Goal: Task Accomplishment & Management: Complete application form

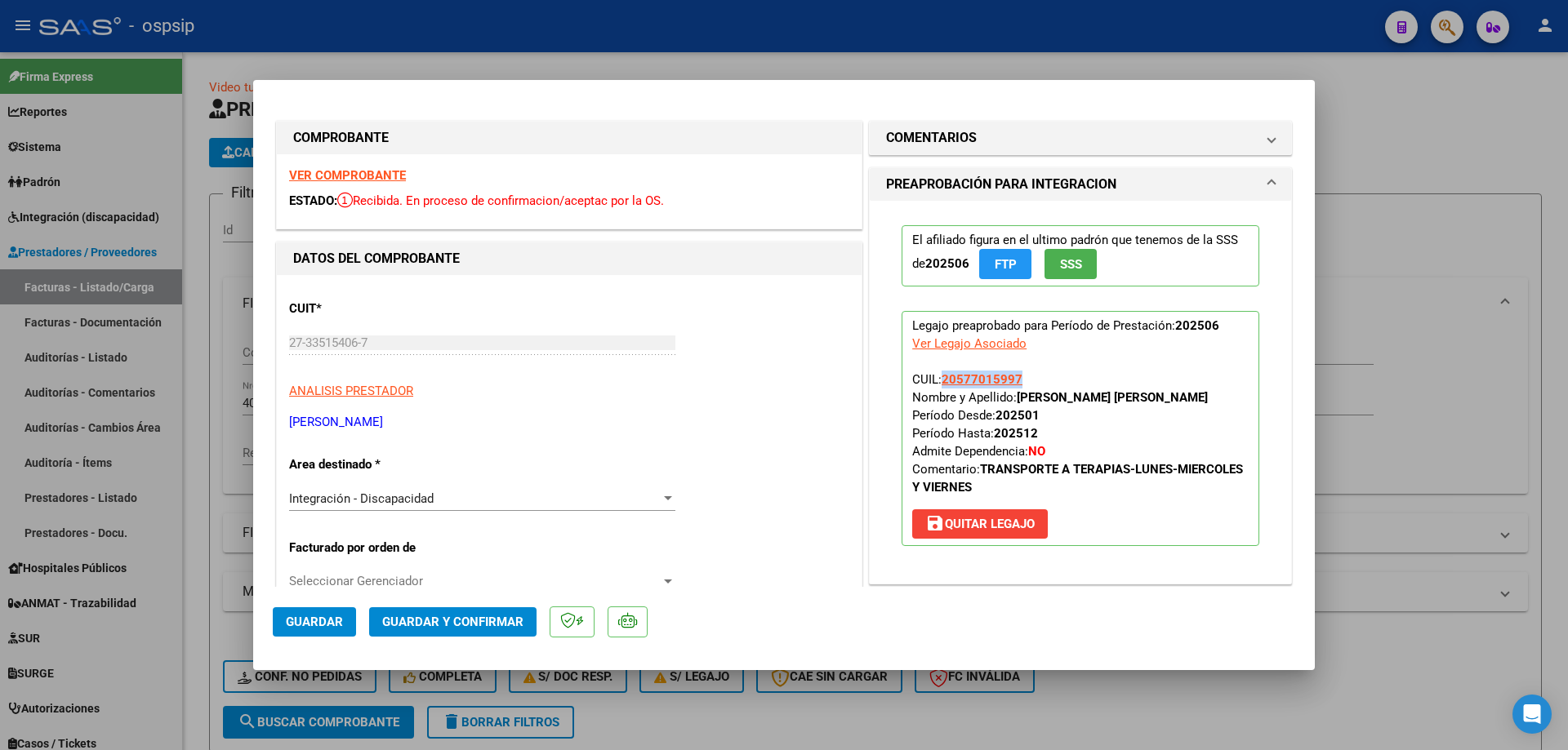
scroll to position [163, 0]
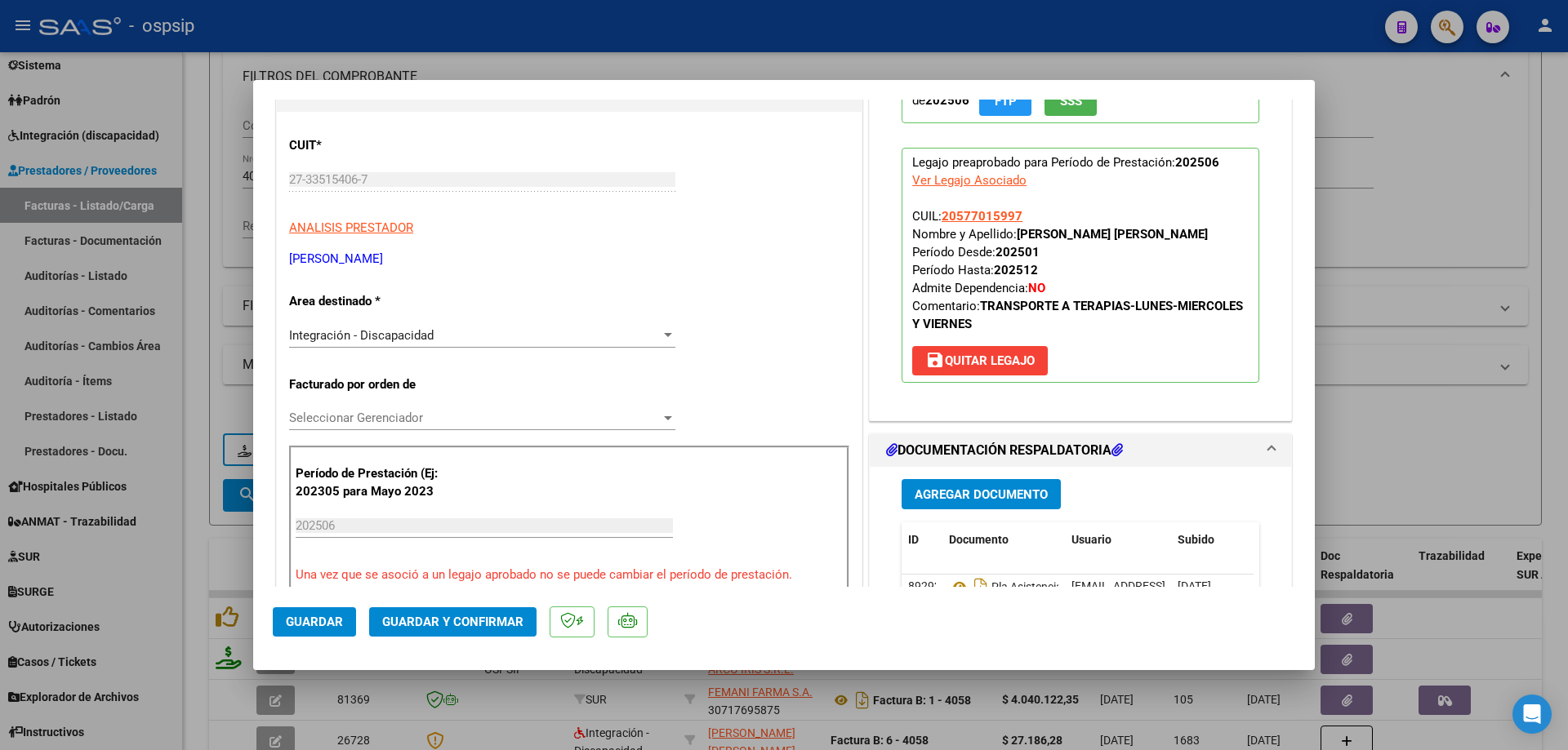
click at [1424, 418] on div at bounding box center [784, 375] width 1568 height 750
type input "$ 0,00"
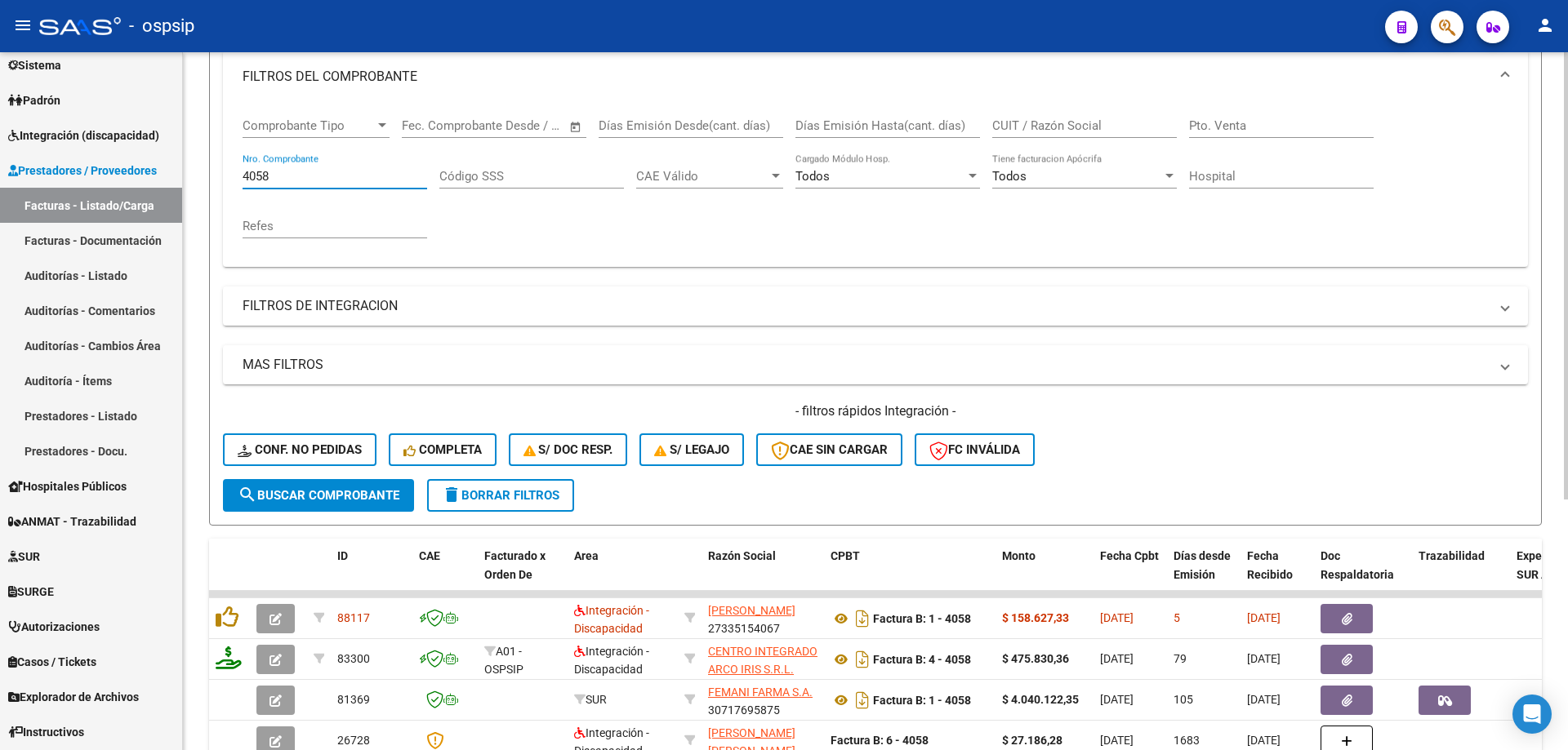
click at [294, 175] on input "4058" at bounding box center [335, 176] width 185 height 15
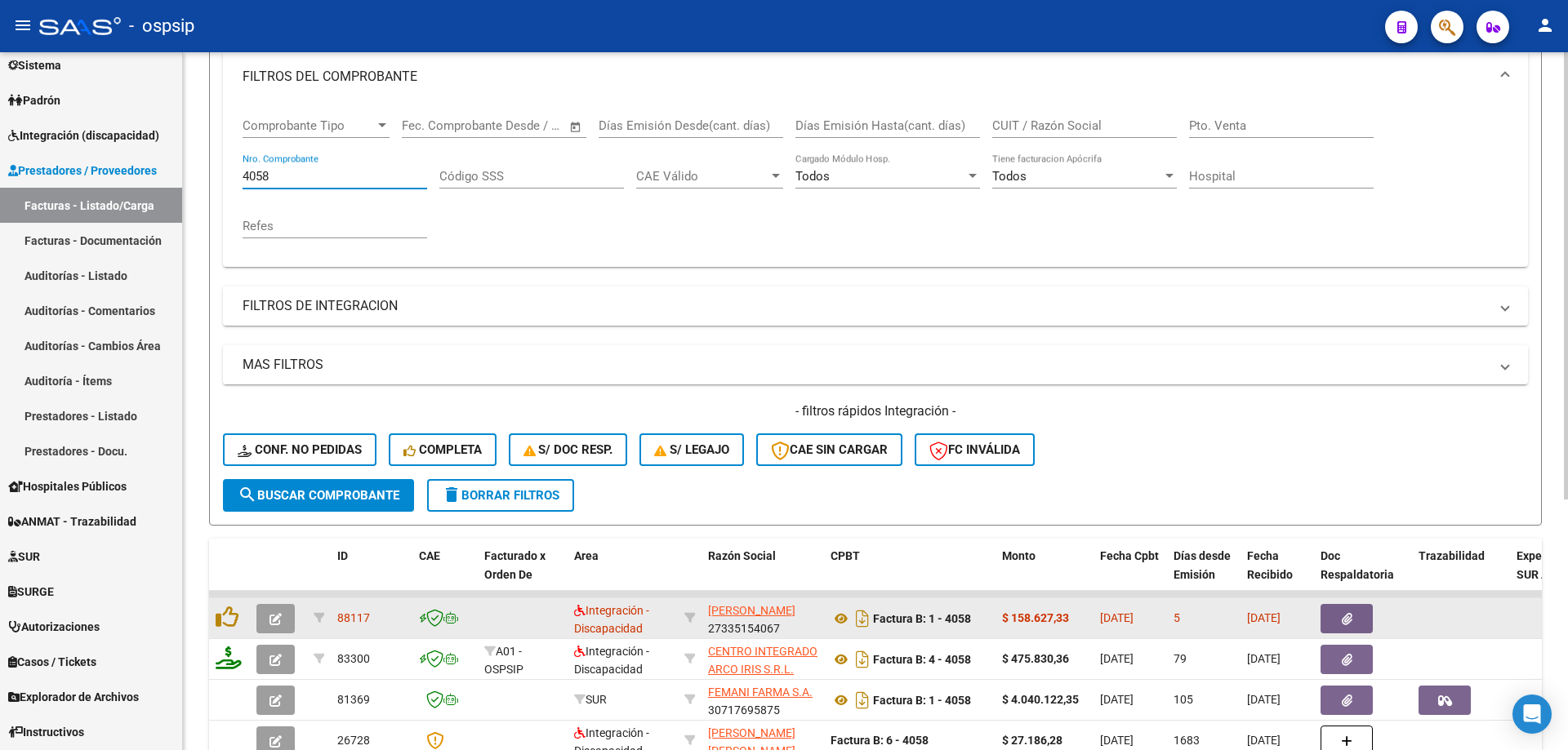
click at [273, 613] on icon "button" at bounding box center [275, 619] width 12 height 12
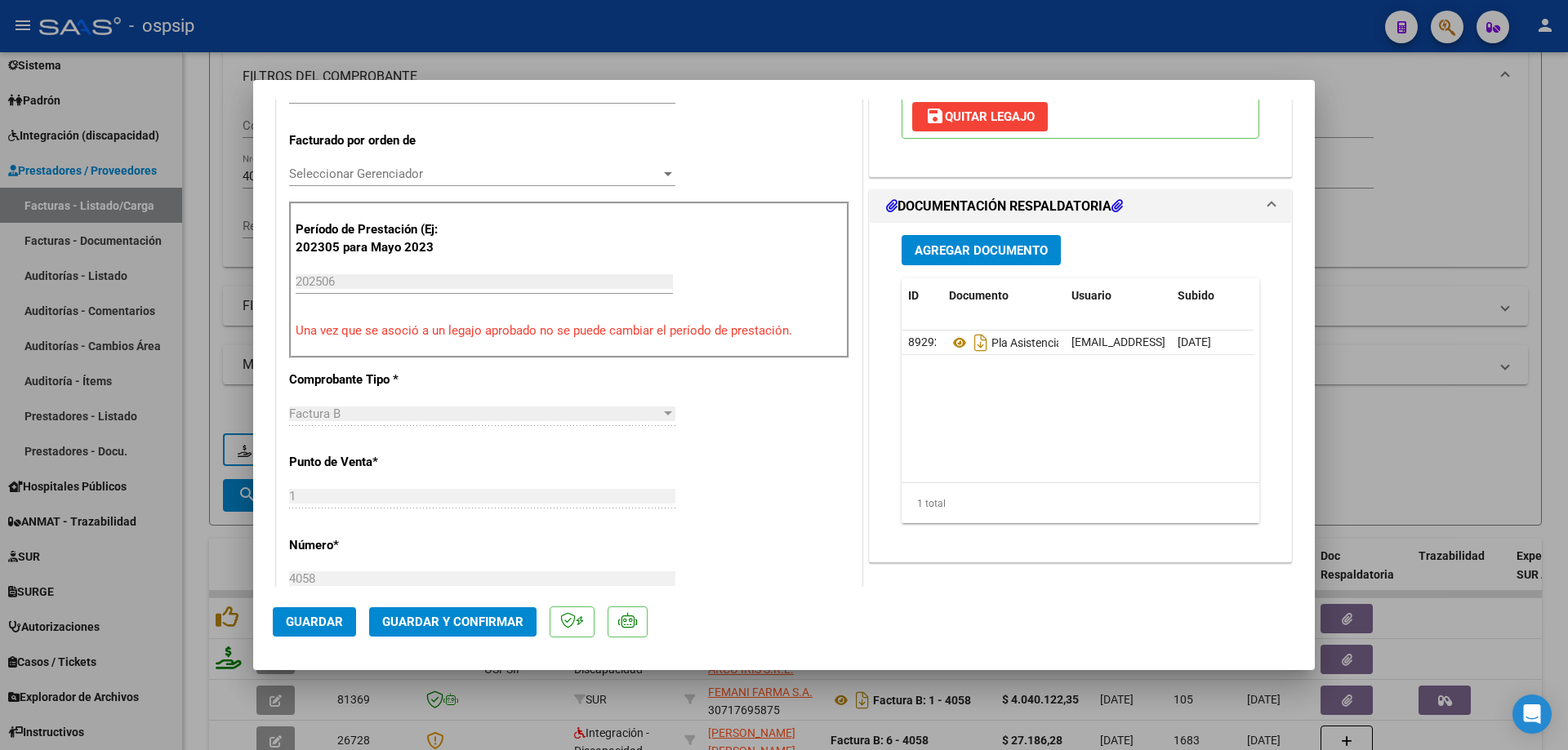
scroll to position [408, 0]
click at [481, 631] on button "Guardar y Confirmar" at bounding box center [452, 622] width 167 height 30
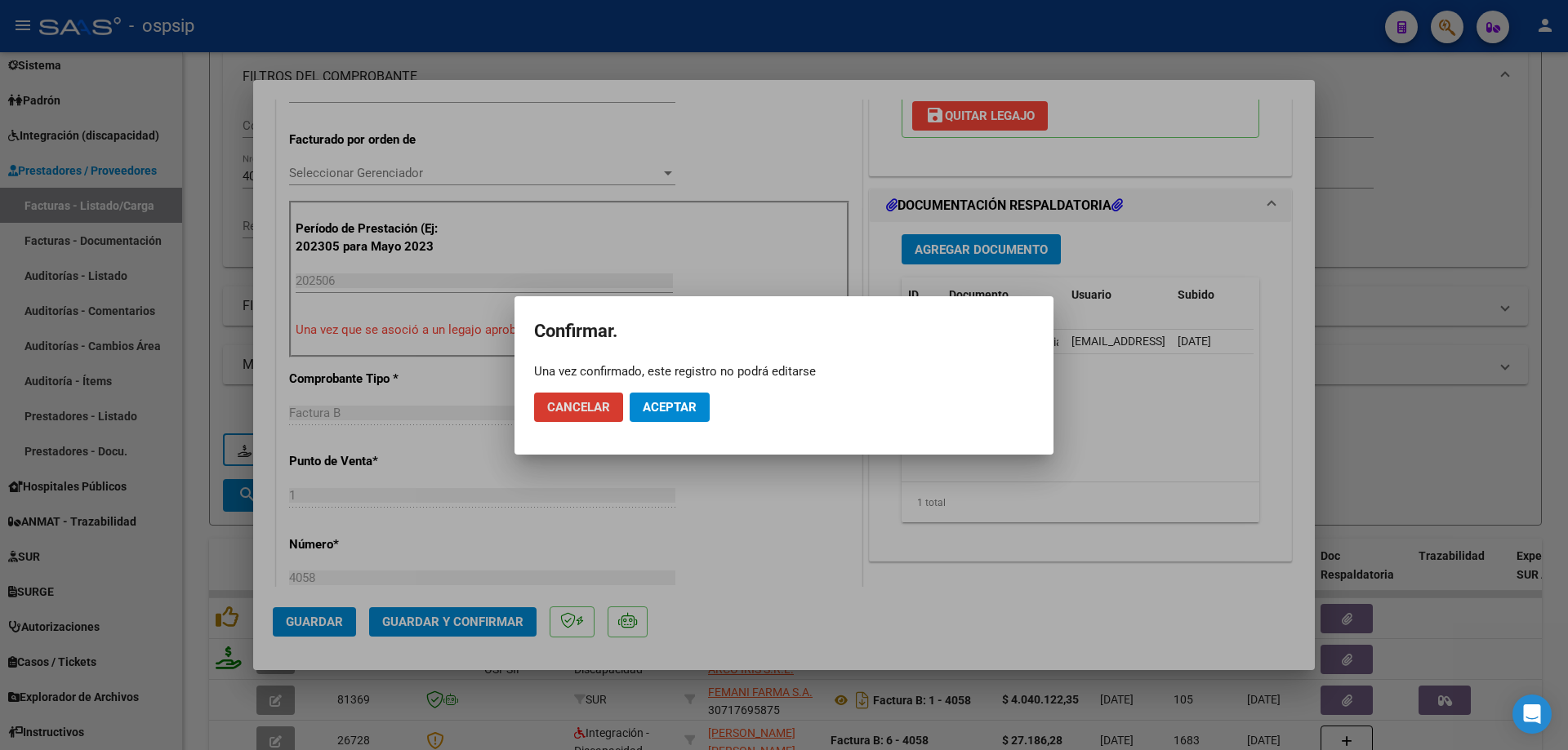
click at [684, 417] on button "Aceptar" at bounding box center [669, 407] width 80 height 30
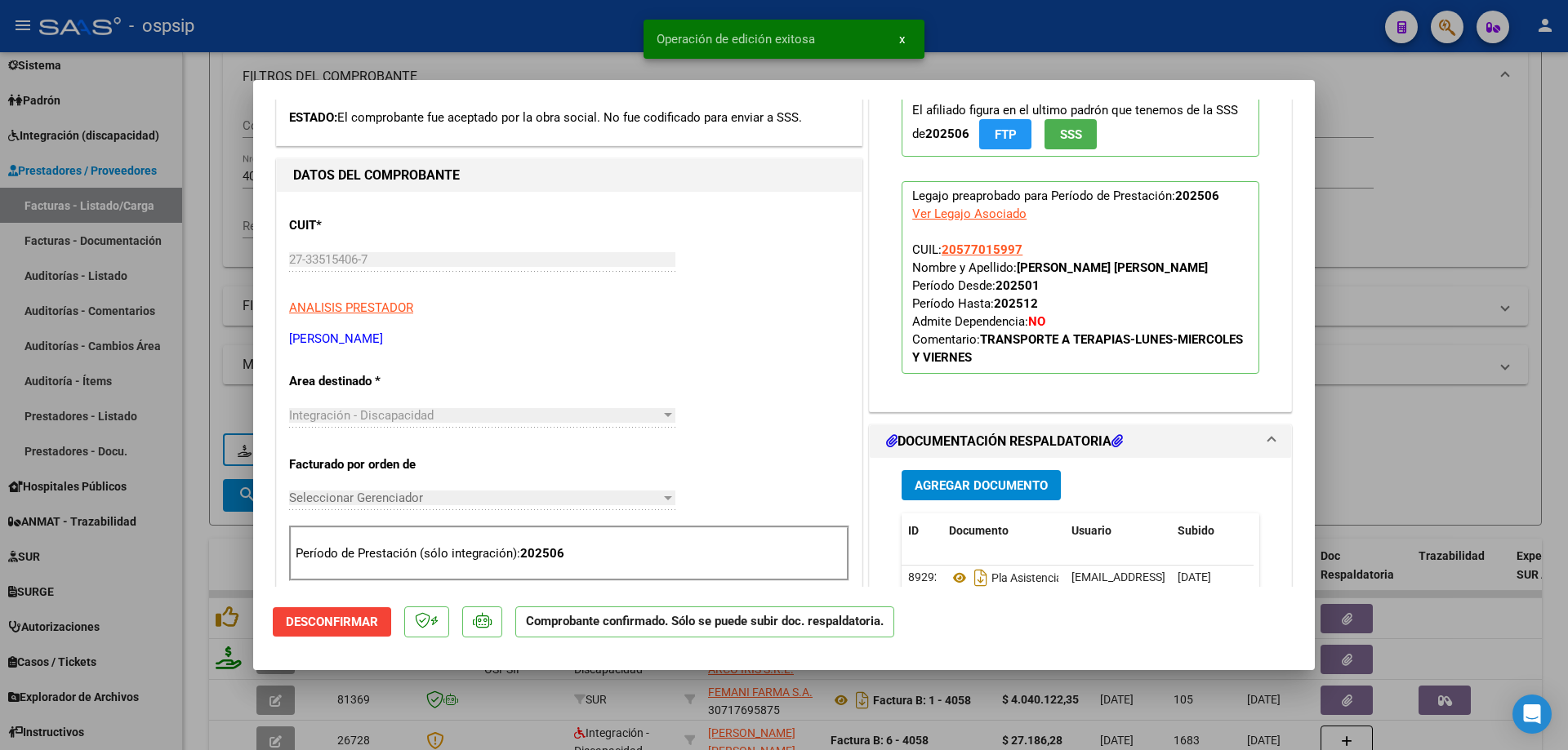
scroll to position [81, 0]
click at [1397, 411] on div at bounding box center [784, 375] width 1568 height 750
type input "$ 0,00"
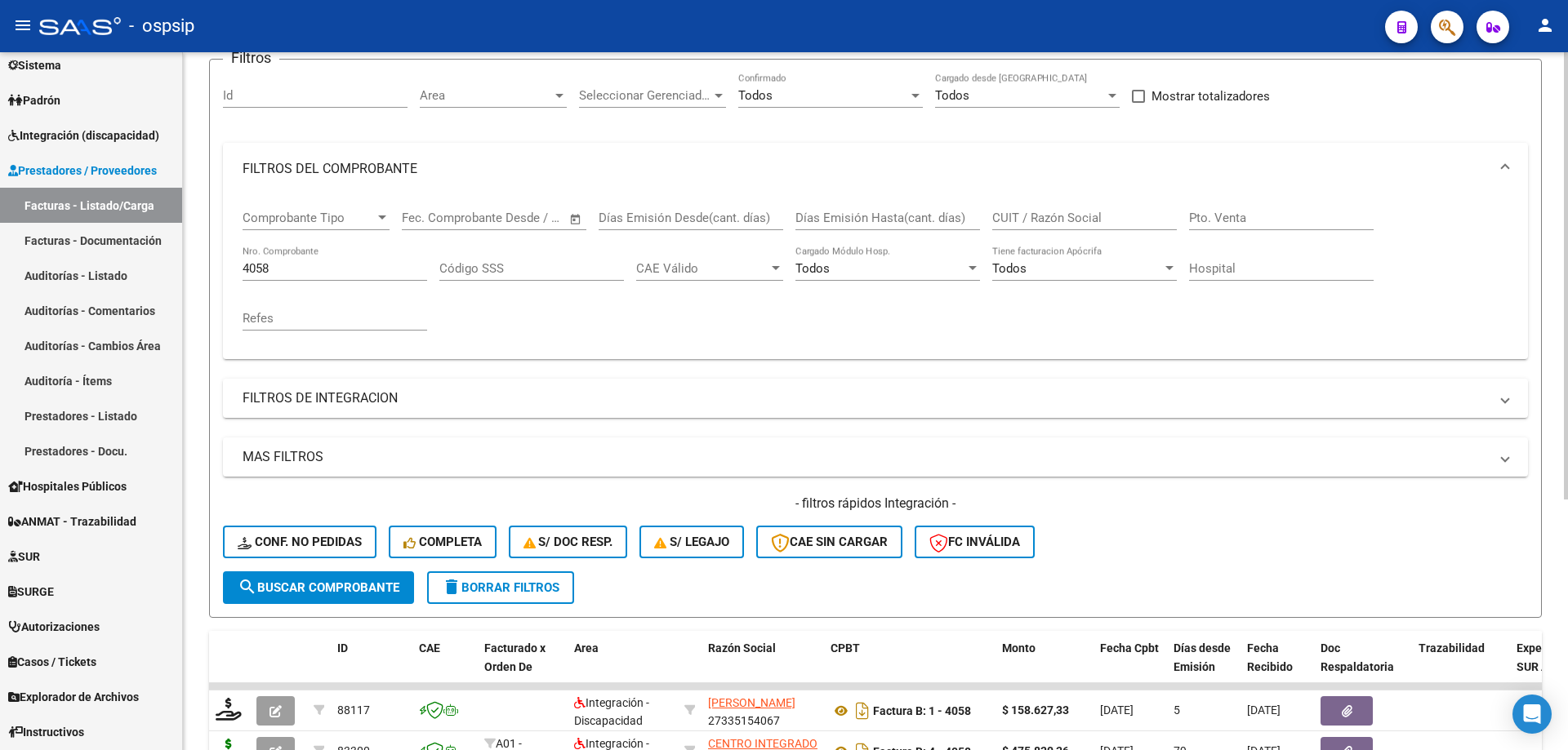
scroll to position [0, 0]
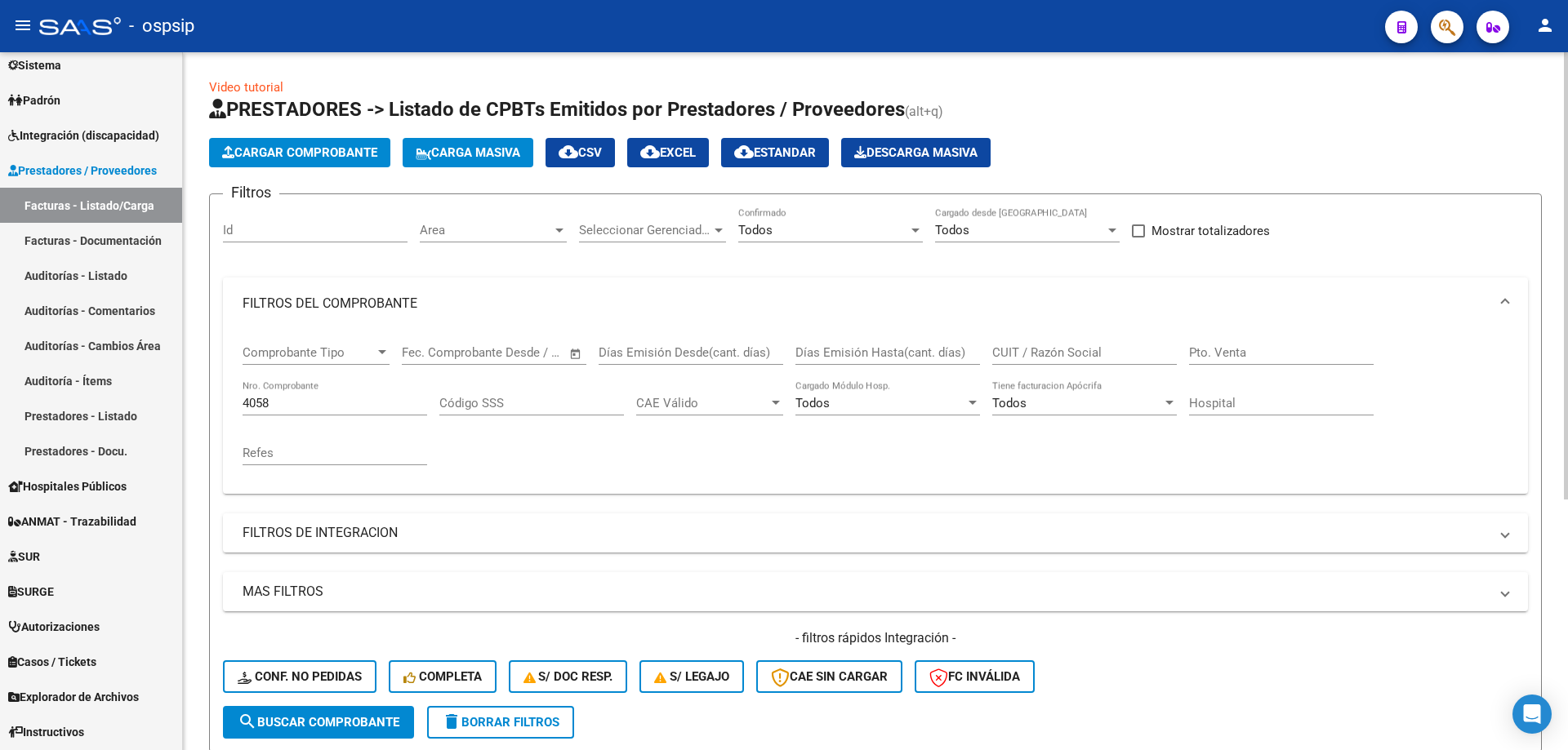
click at [330, 393] on div "4058 Nro. Comprobante" at bounding box center [335, 398] width 185 height 35
type input "4"
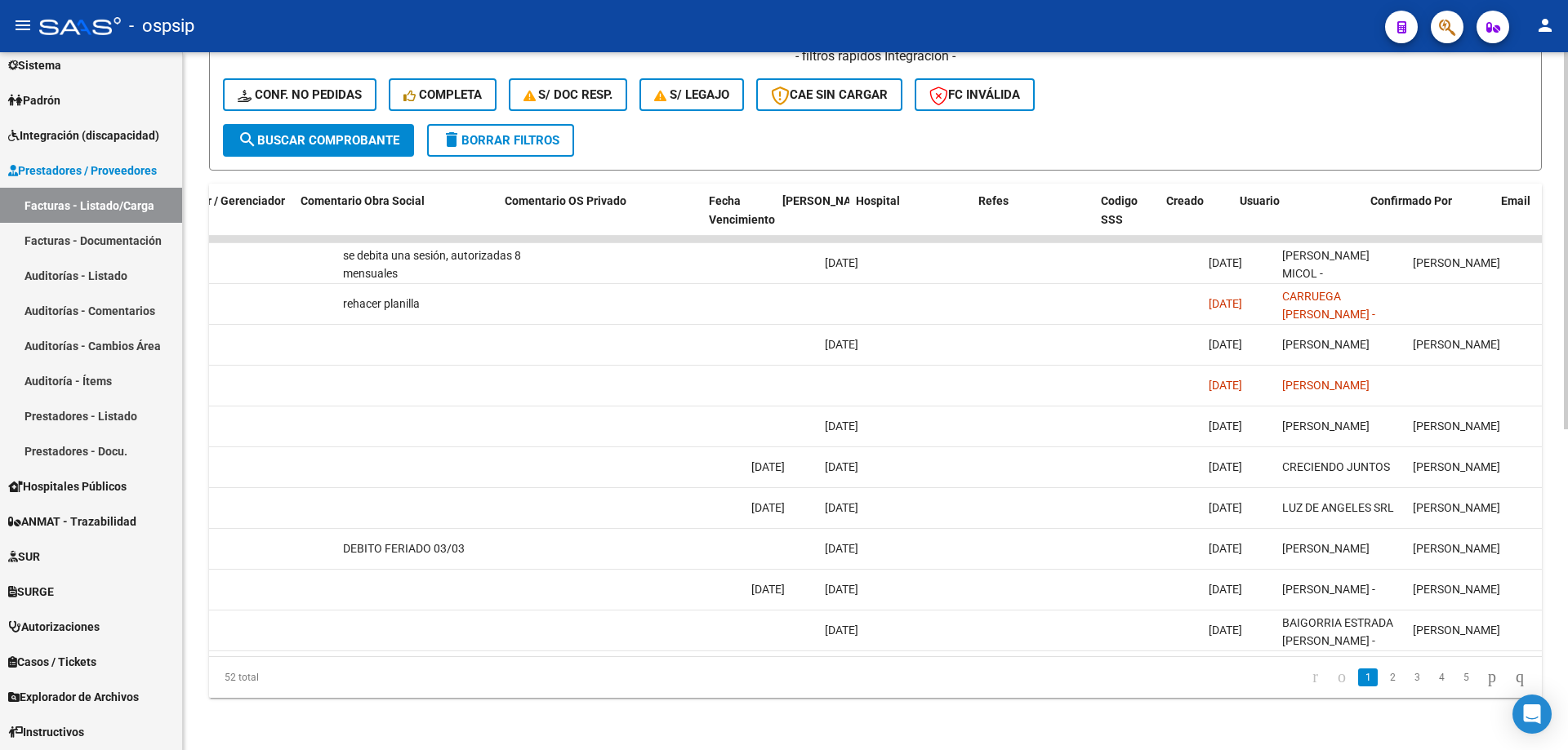
scroll to position [0, 2877]
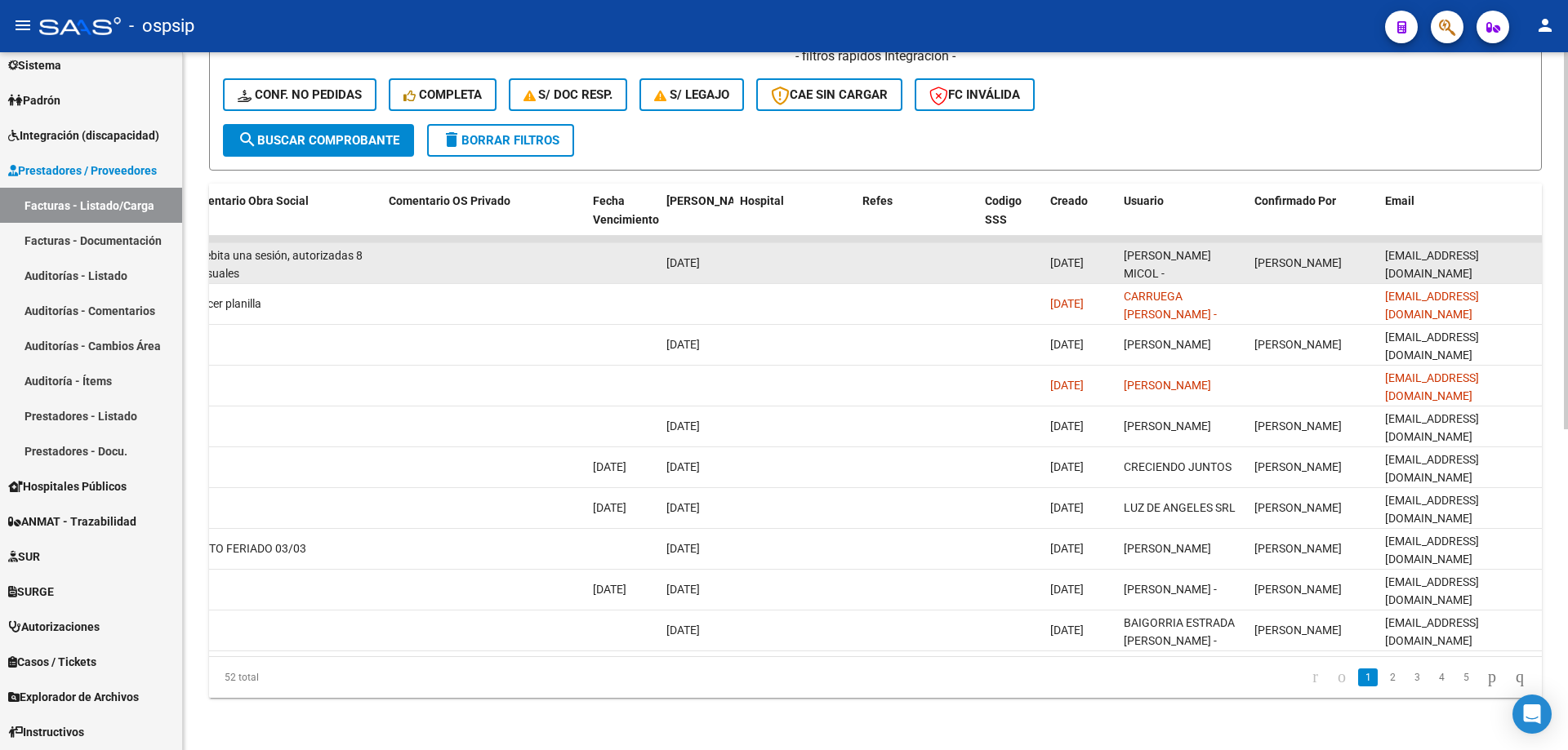
type input "346"
drag, startPoint x: 1515, startPoint y: 244, endPoint x: 1387, endPoint y: 254, distance: 128.4
click at [1387, 254] on div "[EMAIL_ADDRESS][DOMAIN_NAME]" at bounding box center [1459, 263] width 150 height 34
copy span "[EMAIL_ADDRESS][DOMAIN_NAME]"
